Goal: Navigation & Orientation: Find specific page/section

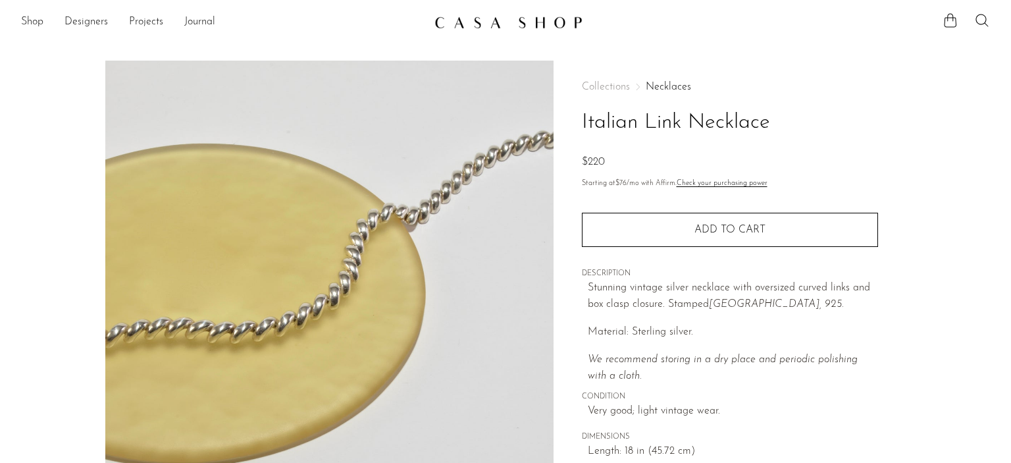
scroll to position [5, 0]
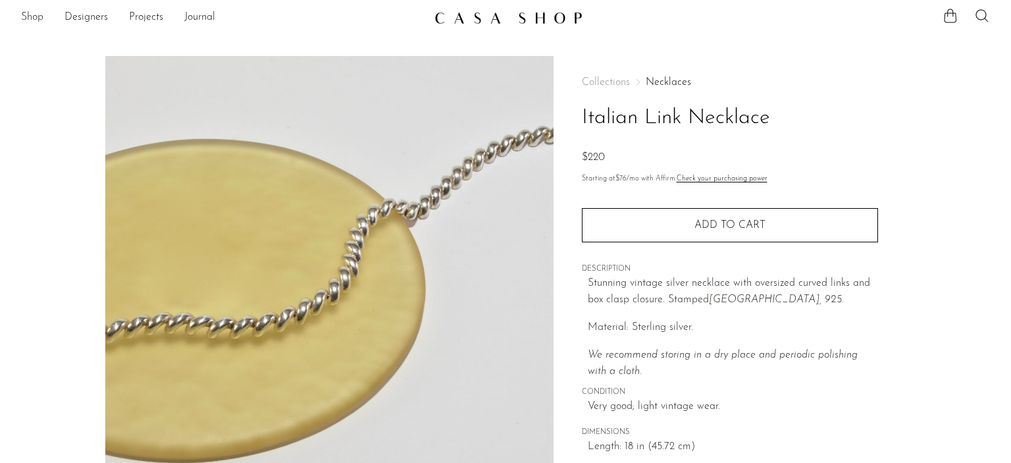
click at [30, 18] on link "Shop" at bounding box center [32, 17] width 22 height 17
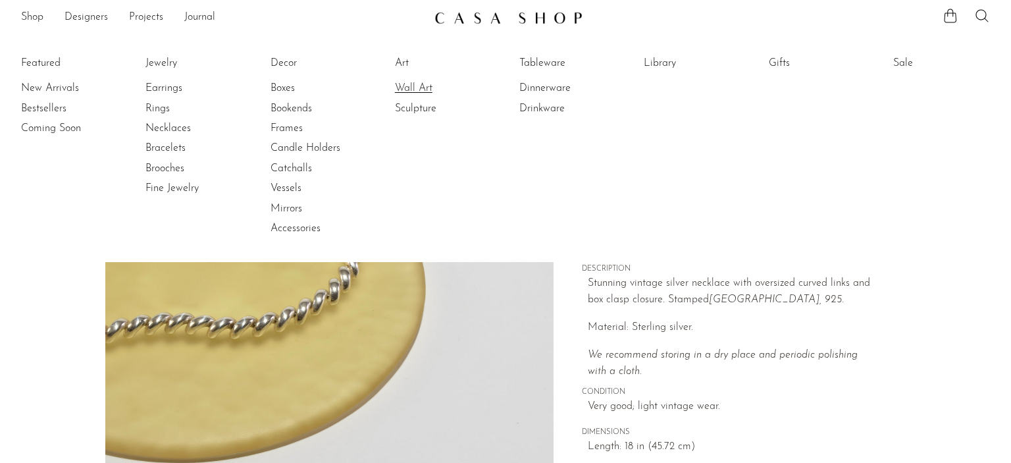
click at [432, 87] on link "Wall Art" at bounding box center [444, 88] width 99 height 14
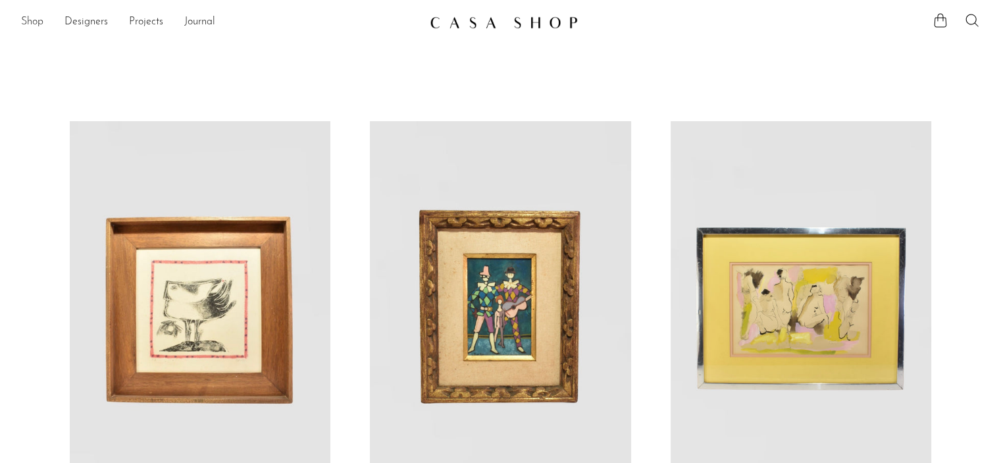
click at [36, 18] on link "Shop" at bounding box center [32, 22] width 22 height 17
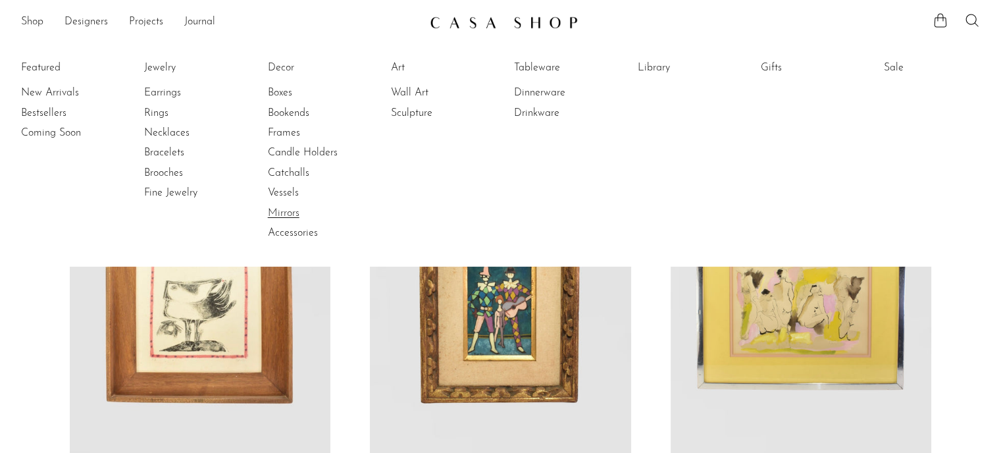
click at [288, 213] on link "Mirrors" at bounding box center [317, 213] width 99 height 14
